Goal: Task Accomplishment & Management: Use online tool/utility

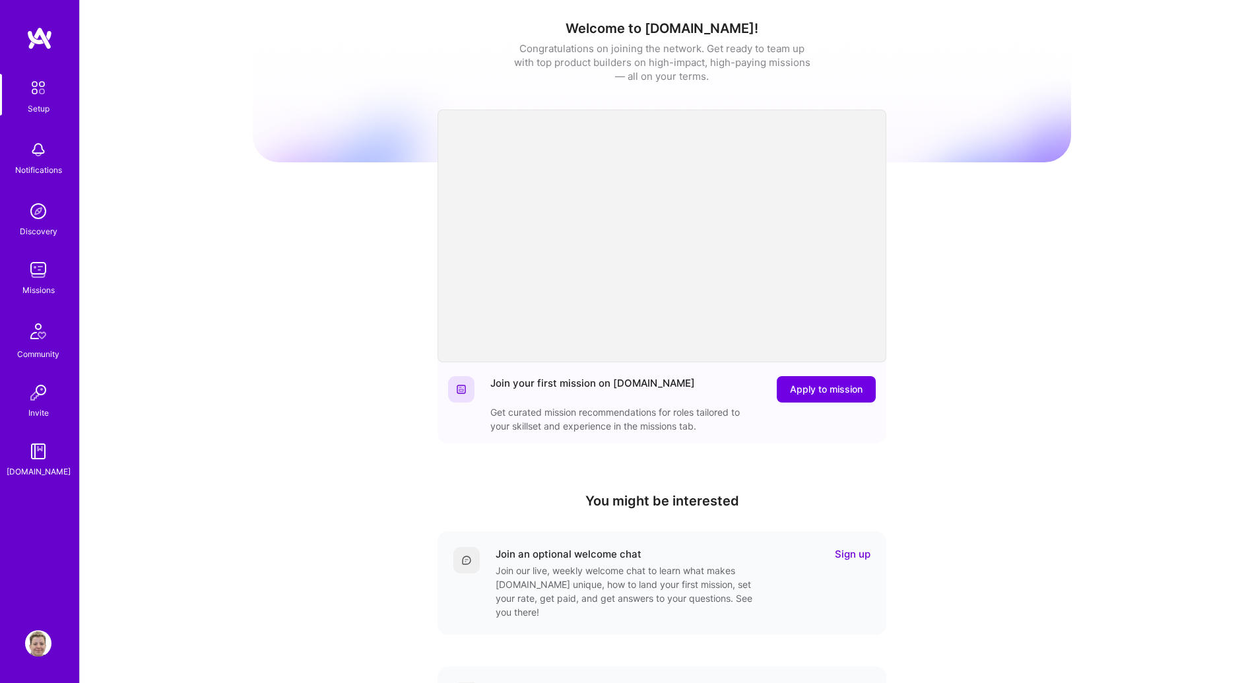
click at [40, 273] on img at bounding box center [38, 270] width 26 height 26
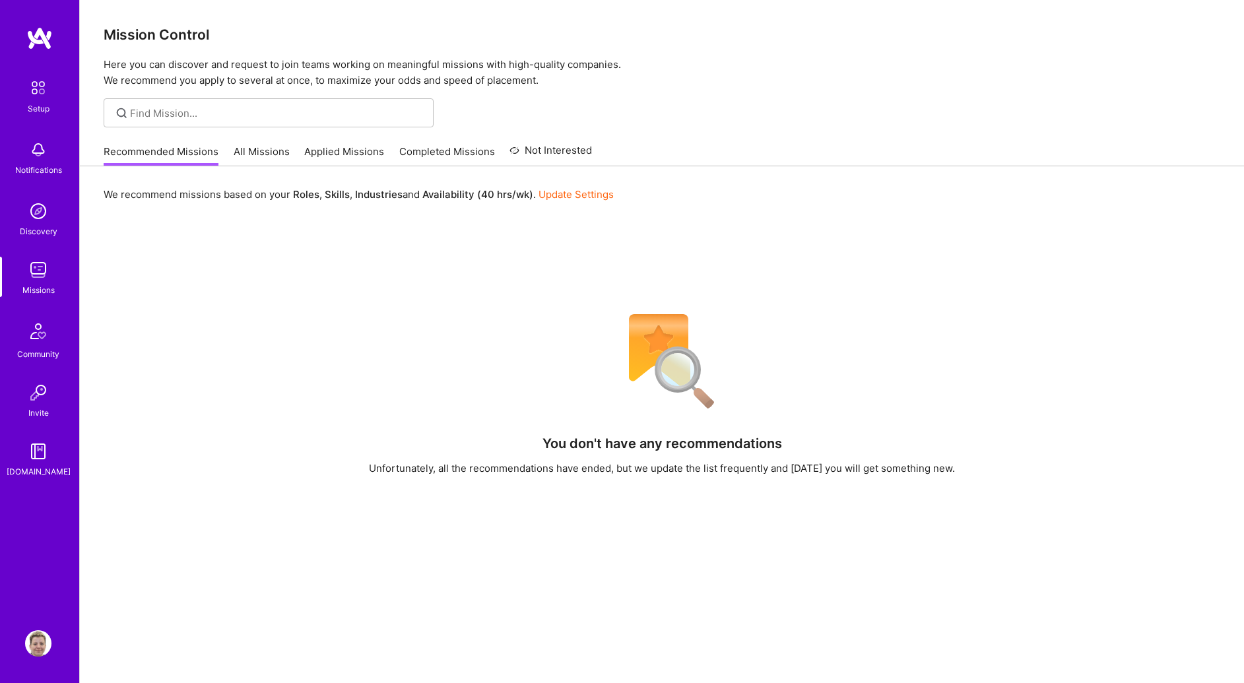
click at [260, 152] on link "All Missions" at bounding box center [262, 156] width 56 height 22
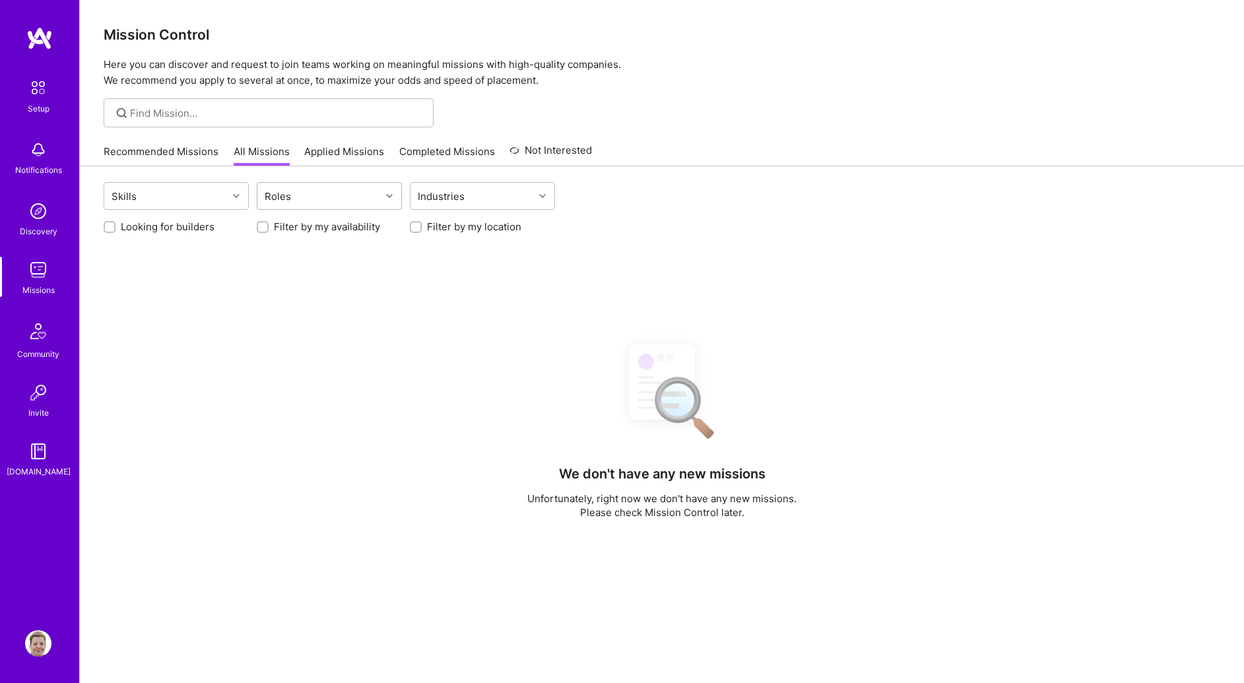
click at [314, 195] on div "Roles" at bounding box center [318, 196] width 123 height 26
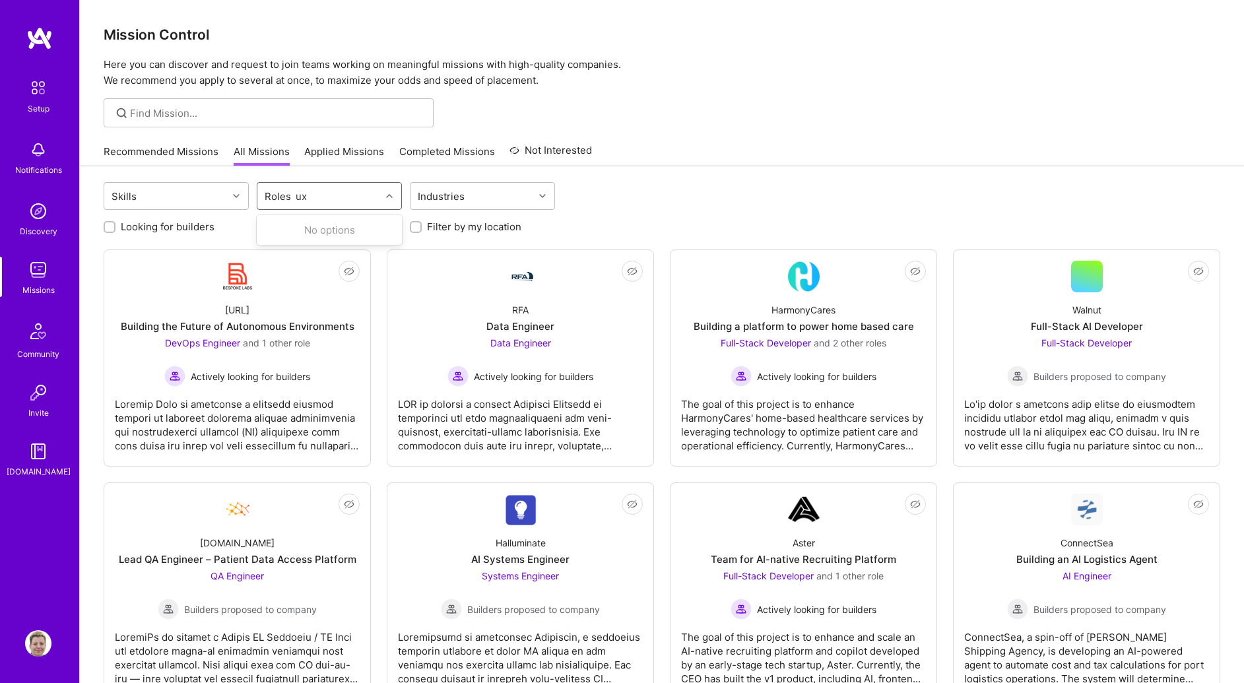
type input "u"
type input "p"
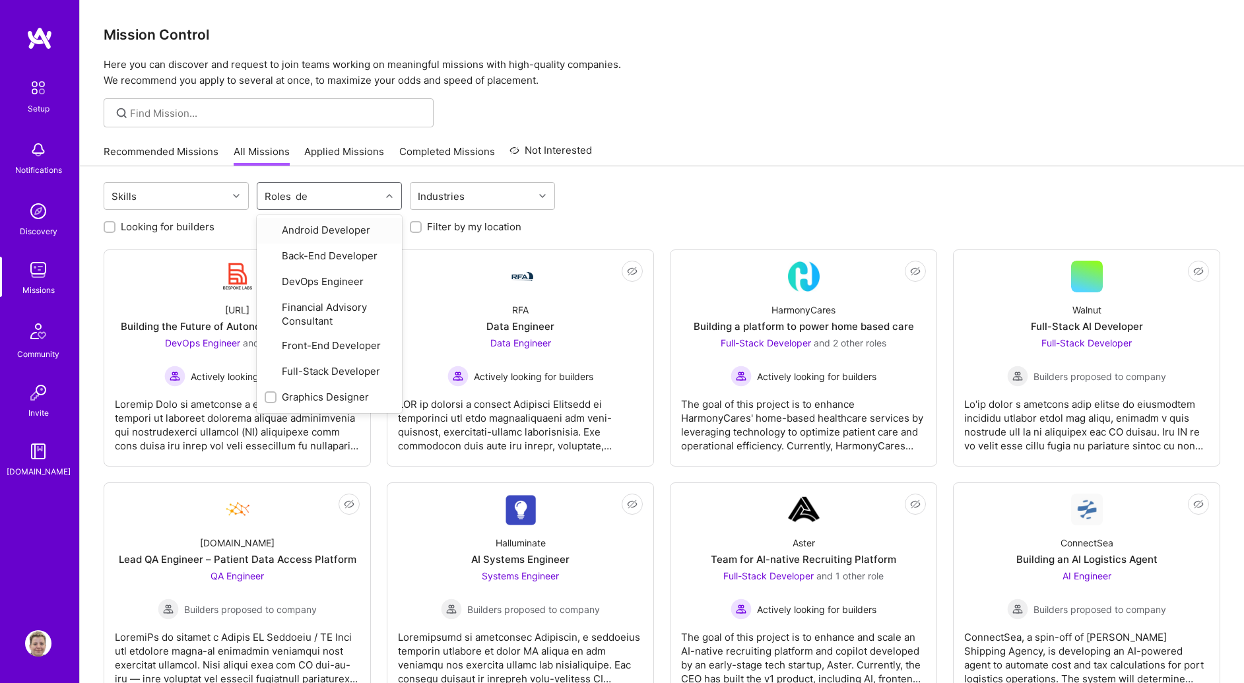
type input "des"
click at [312, 255] on div "Product Designer" at bounding box center [329, 254] width 129 height 14
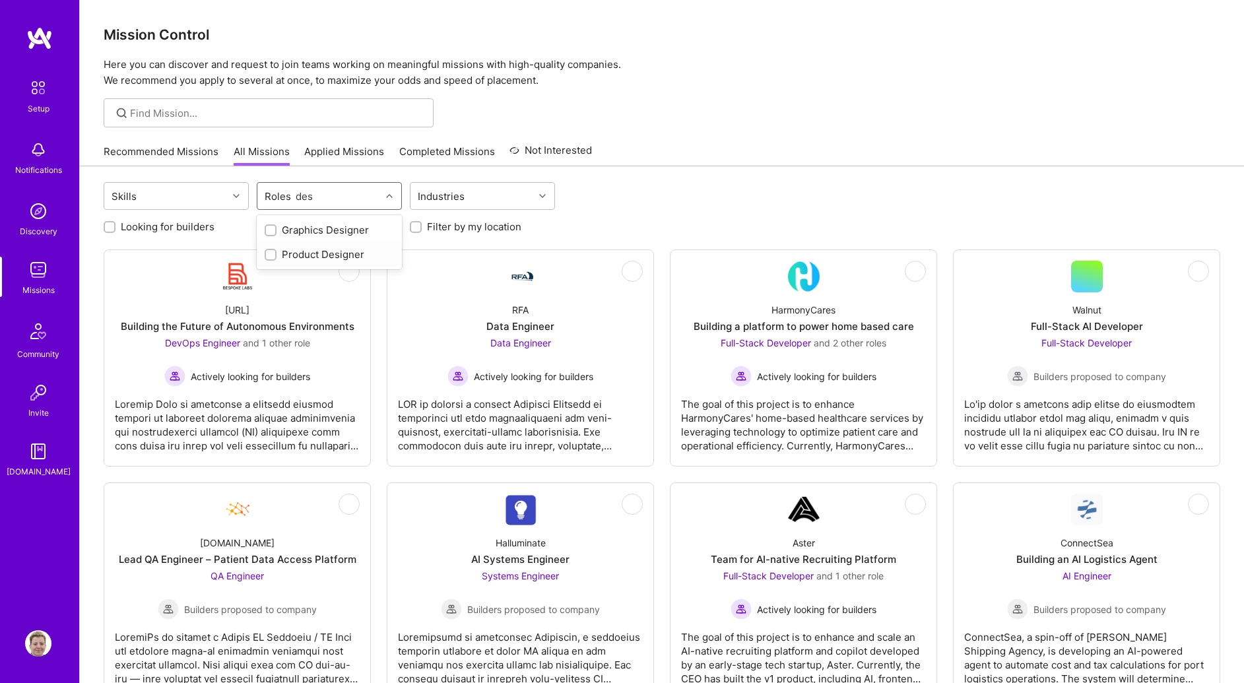
checkbox input "true"
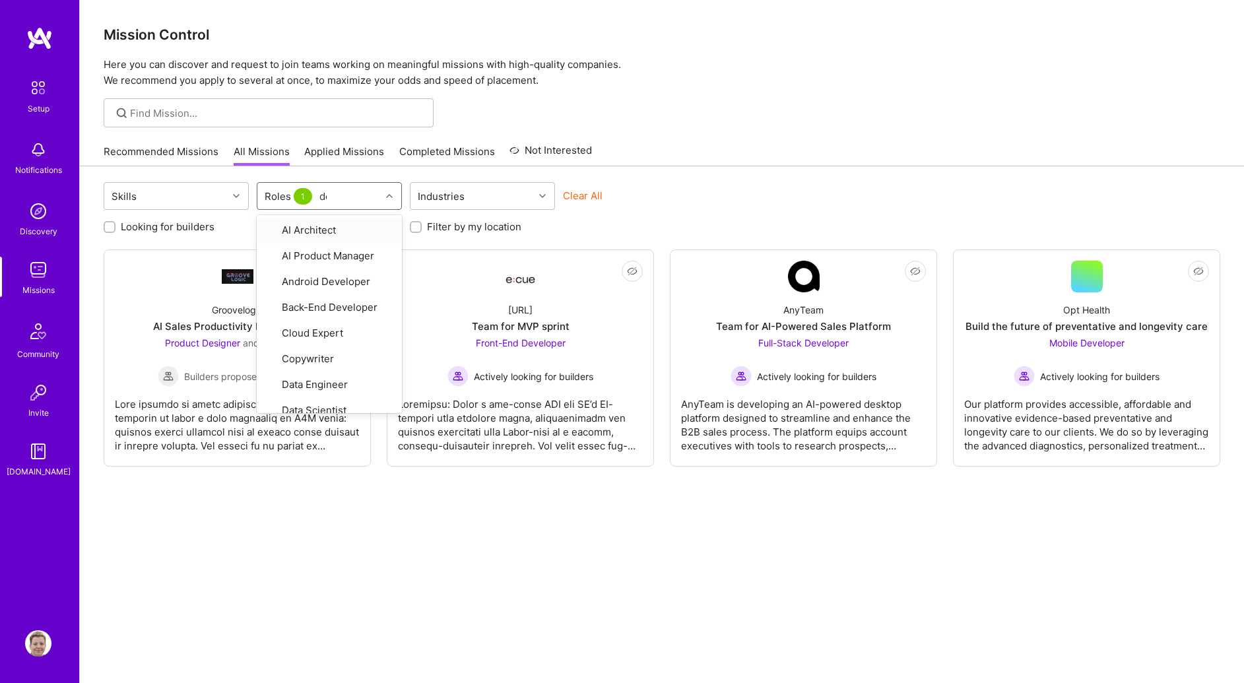
type input "des"
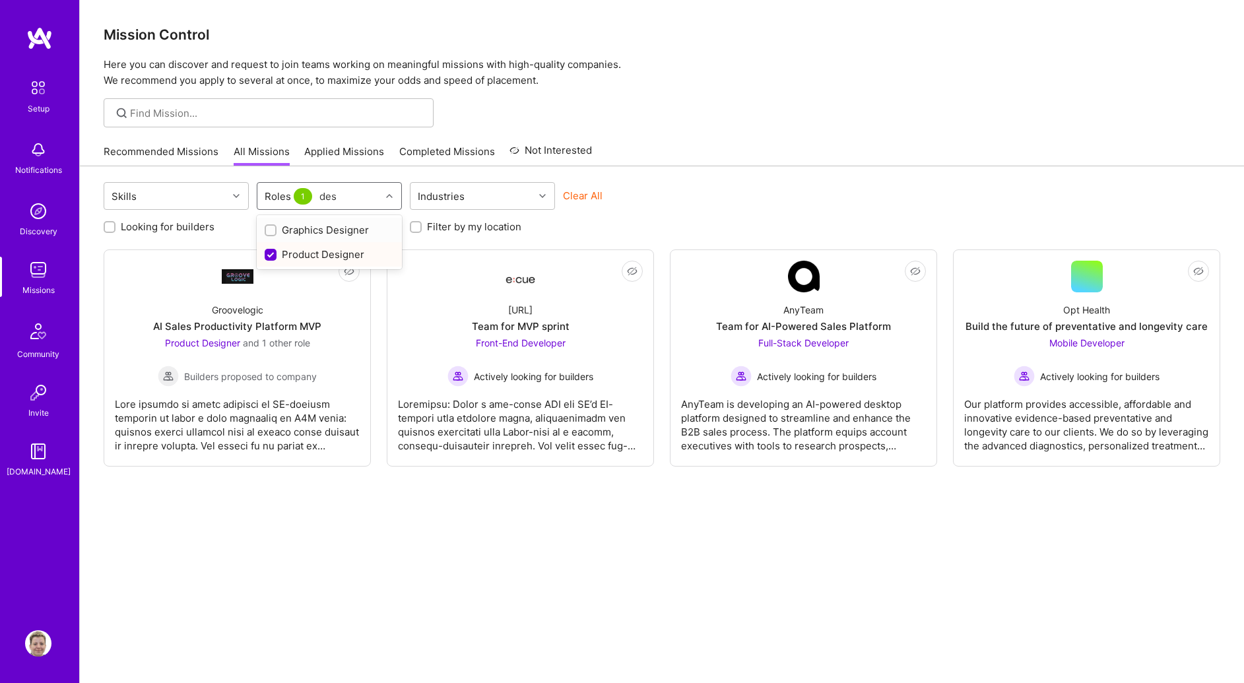
click at [313, 231] on div "Graphics Designer" at bounding box center [329, 230] width 129 height 14
checkbox input "true"
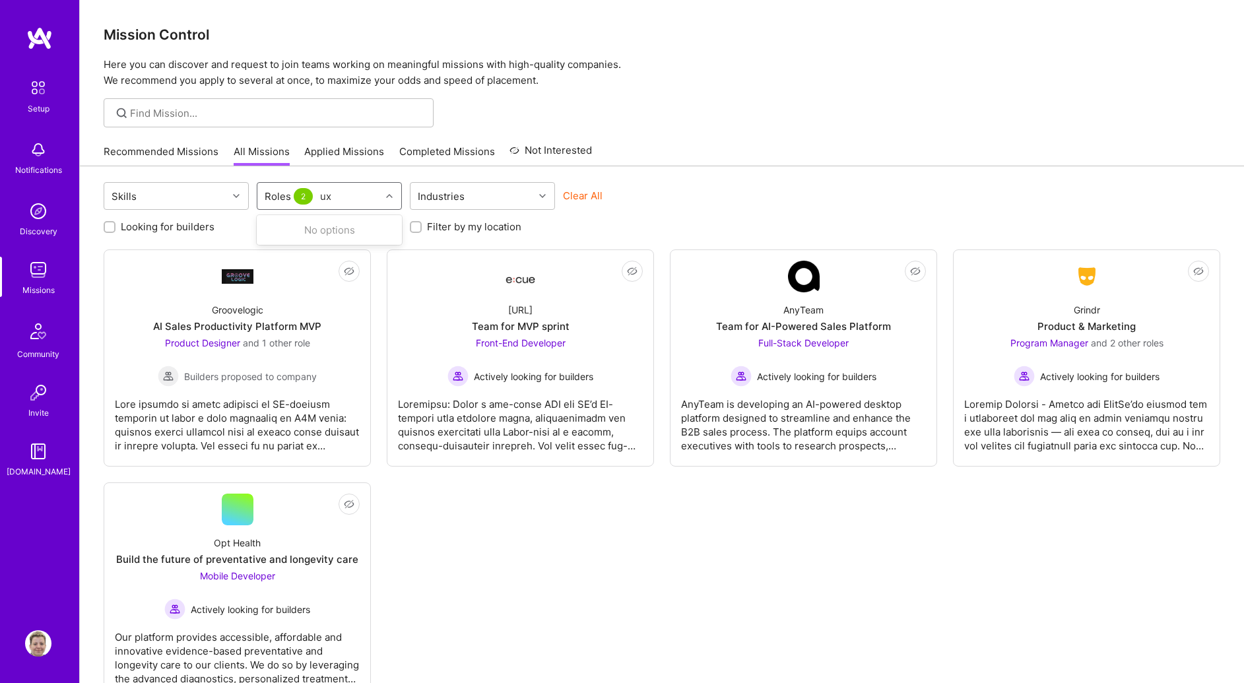
type input "u"
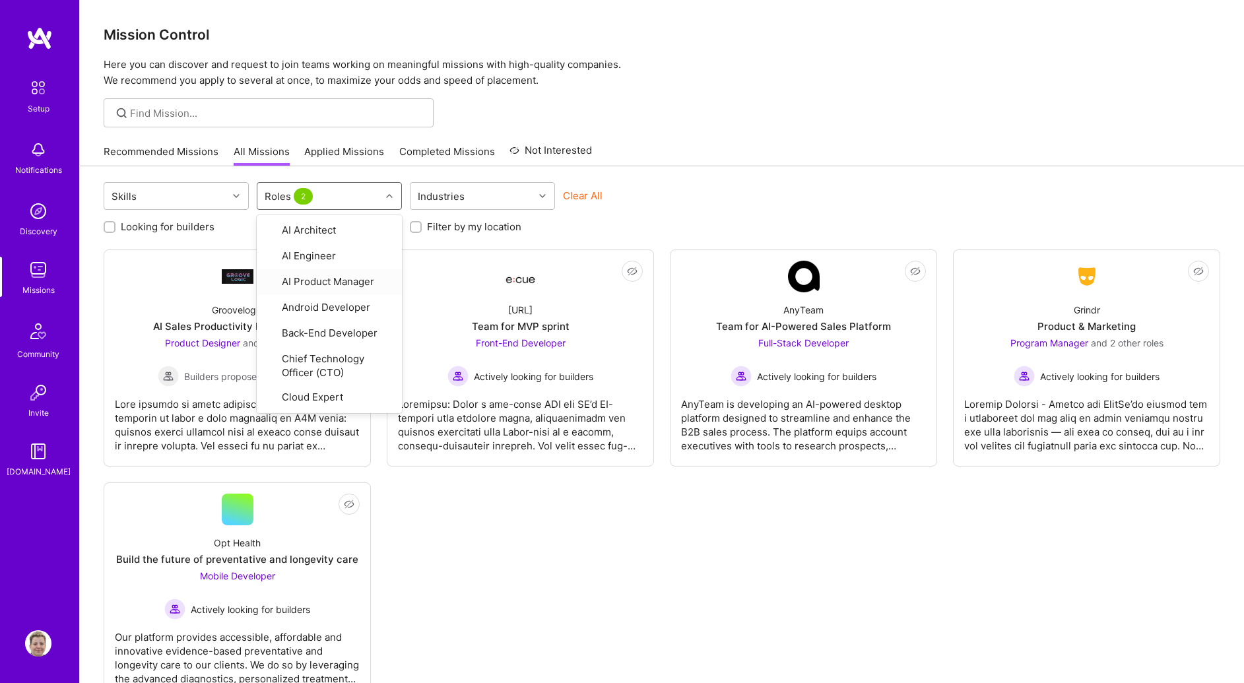
click at [748, 557] on div "Not Interested Groovelogic AI Sales Productivity Platform MVP Product Designer …" at bounding box center [662, 474] width 1117 height 450
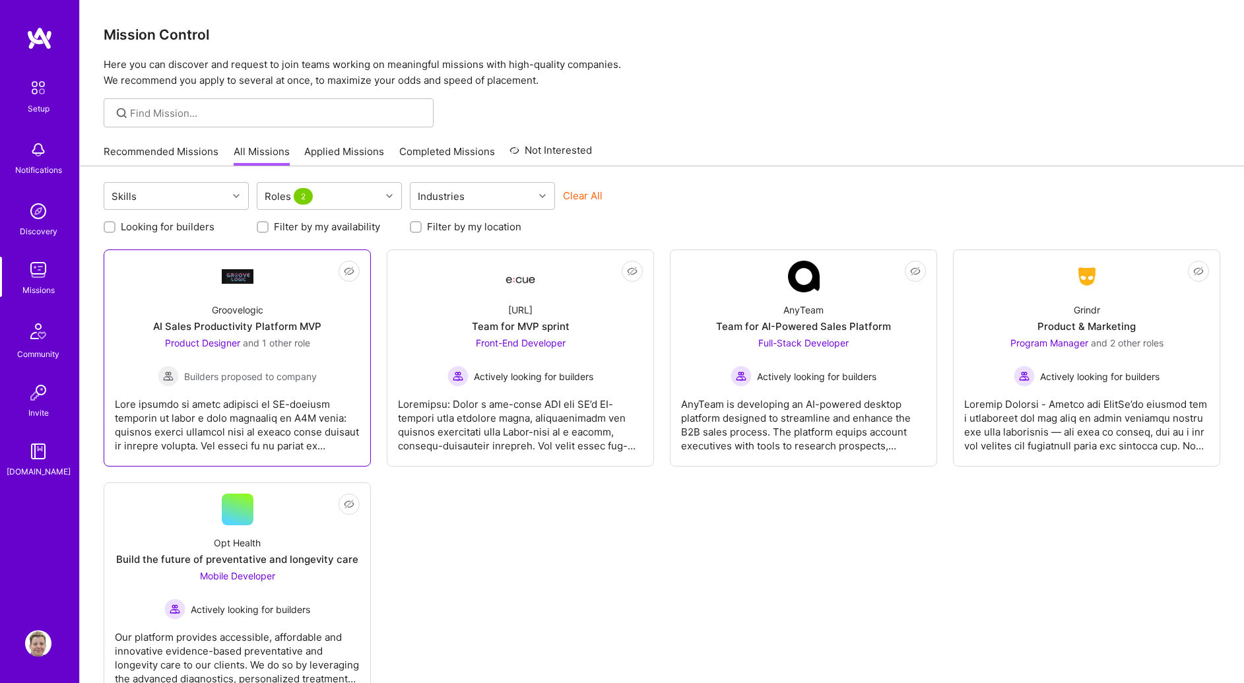
click at [290, 308] on div "Groovelogic AI Sales Productivity Platform MVP Product Designer and 1 other rol…" at bounding box center [237, 339] width 245 height 94
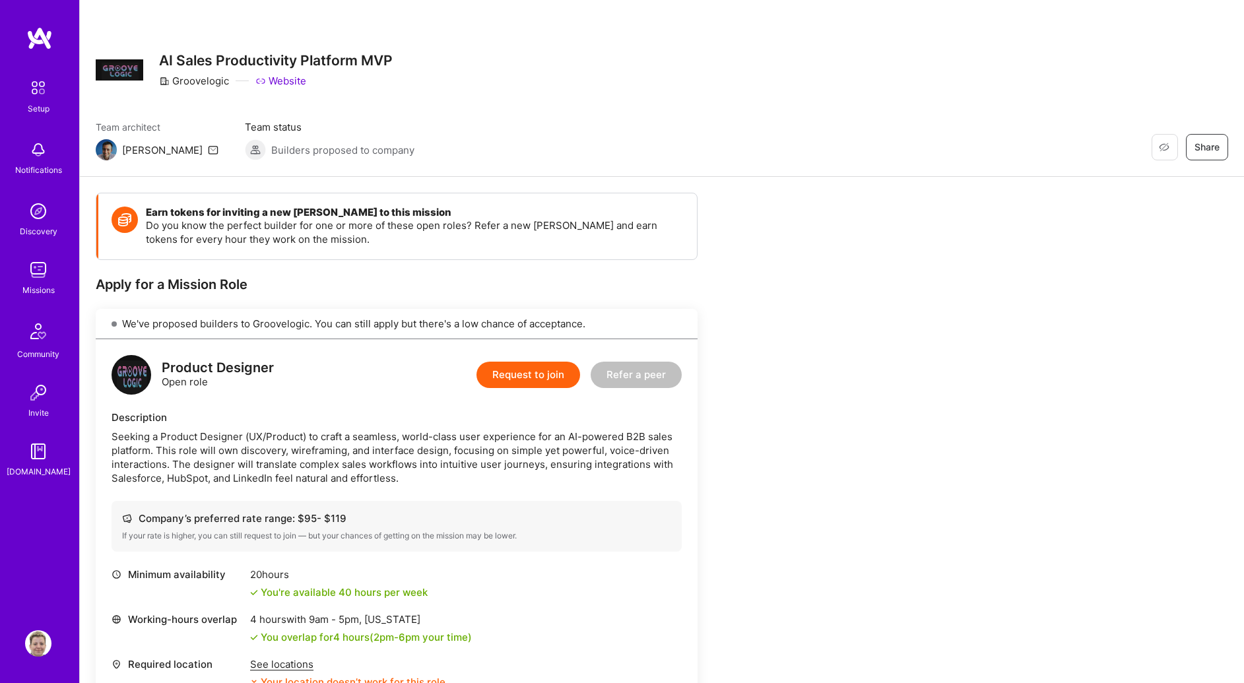
click at [581, 147] on div "Team architect [PERSON_NAME] Team status Builders proposed to company Restore N…" at bounding box center [662, 140] width 1133 height 40
